Goal: Information Seeking & Learning: Learn about a topic

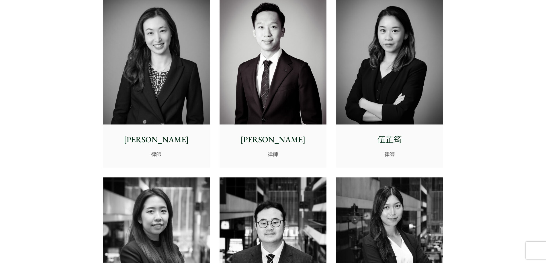
scroll to position [1863, 0]
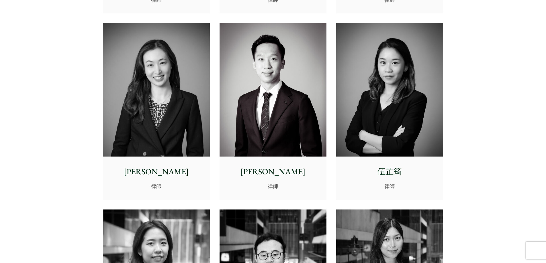
click at [147, 89] on img at bounding box center [156, 90] width 107 height 134
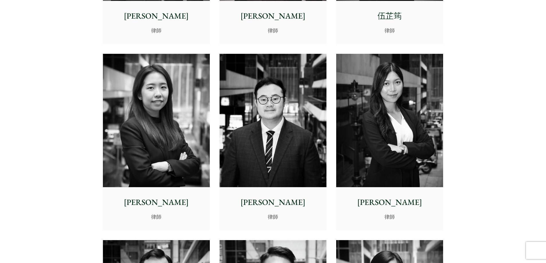
scroll to position [2007, 0]
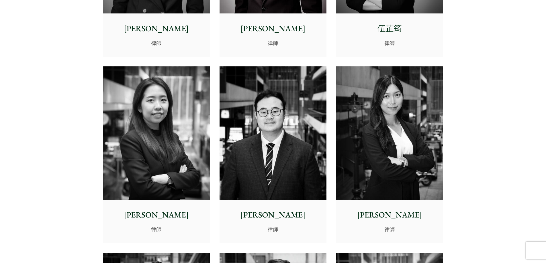
click at [148, 146] on img at bounding box center [156, 134] width 107 height 134
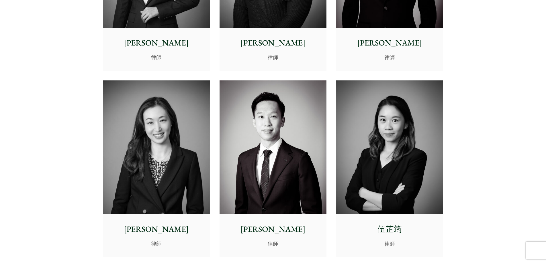
scroll to position [1691, 0]
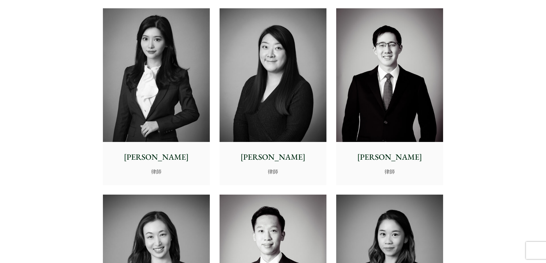
click at [140, 56] on img at bounding box center [156, 75] width 107 height 134
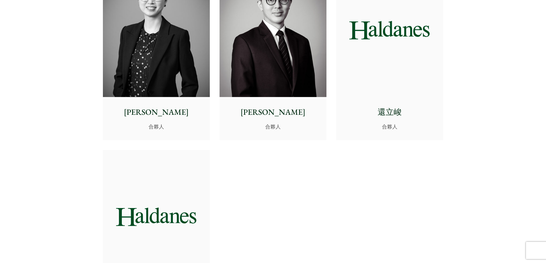
scroll to position [1032, 0]
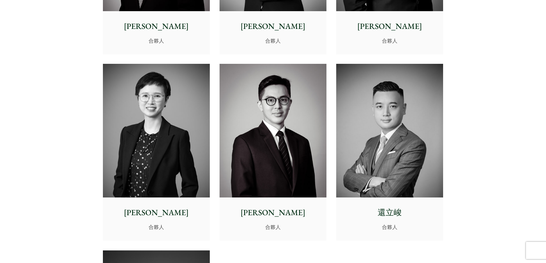
click at [130, 121] on img at bounding box center [156, 131] width 107 height 134
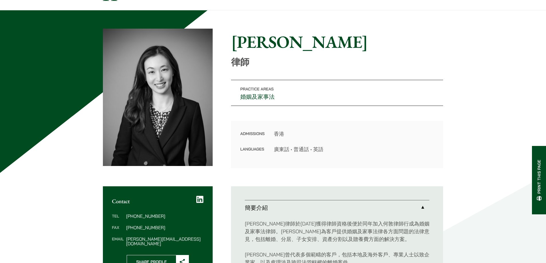
scroll to position [33, 0]
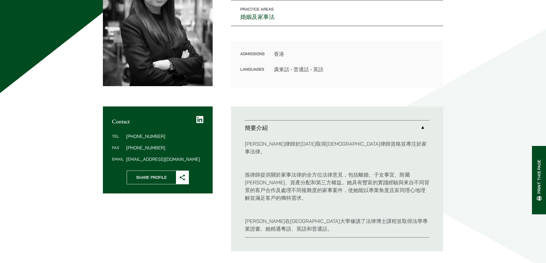
scroll to position [115, 0]
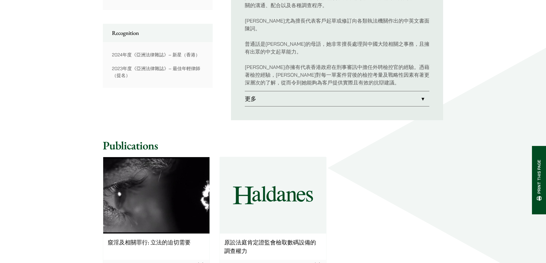
scroll to position [401, 0]
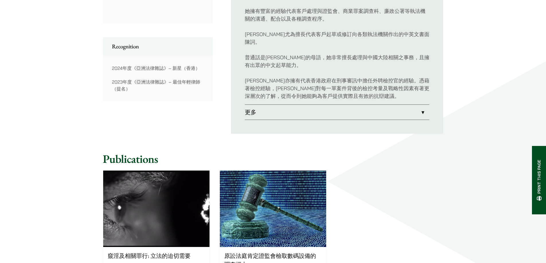
click at [301, 105] on link "更多" at bounding box center [337, 112] width 185 height 15
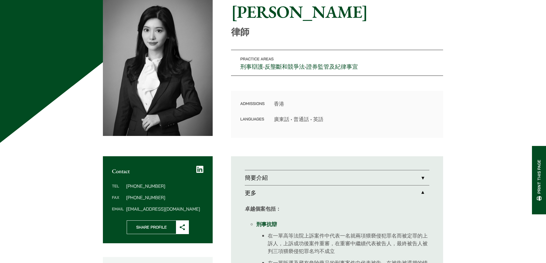
scroll to position [3, 0]
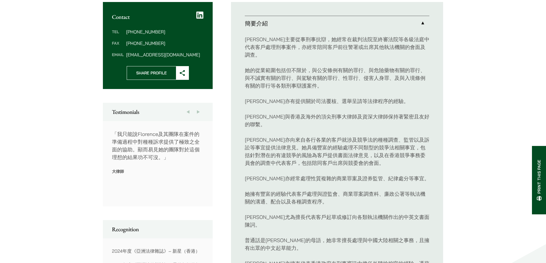
scroll to position [220, 0]
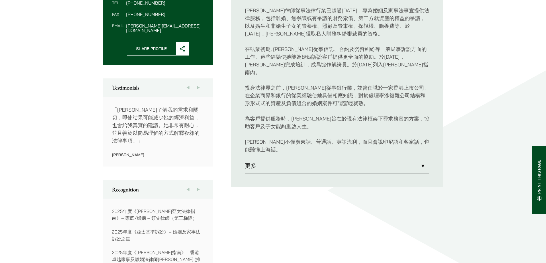
scroll to position [287, 0]
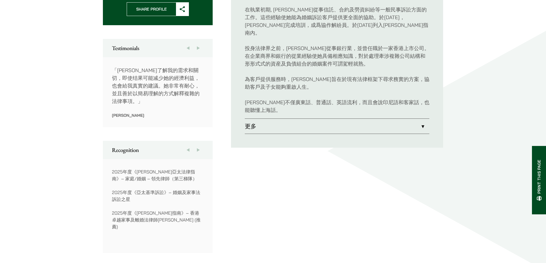
click at [255, 122] on link "更多" at bounding box center [337, 126] width 185 height 15
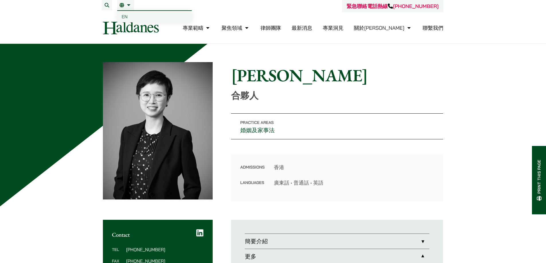
click at [126, 6] on link "繁" at bounding box center [126, 5] width 12 height 5
click at [126, 18] on span "EN" at bounding box center [125, 17] width 6 height 6
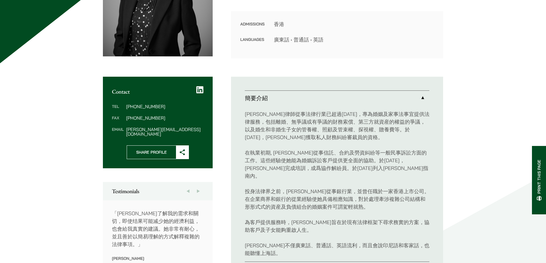
scroll to position [287, 0]
